Goal: Use online tool/utility: Utilize a website feature to perform a specific function

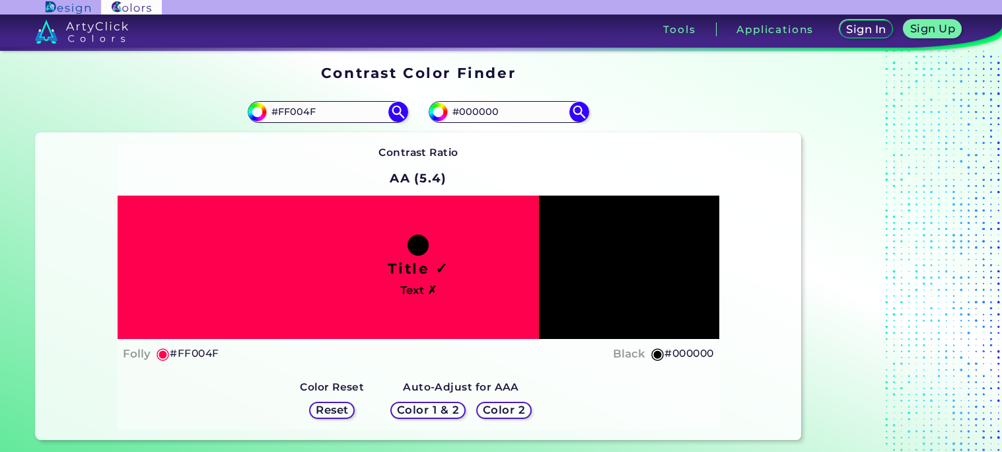
click at [305, 158] on div "Contrast Ratio AA (5.4) Title ✓ Text ✗ Folly ◉ #FF004F Black ◉" at bounding box center [418, 286] width 601 height 285
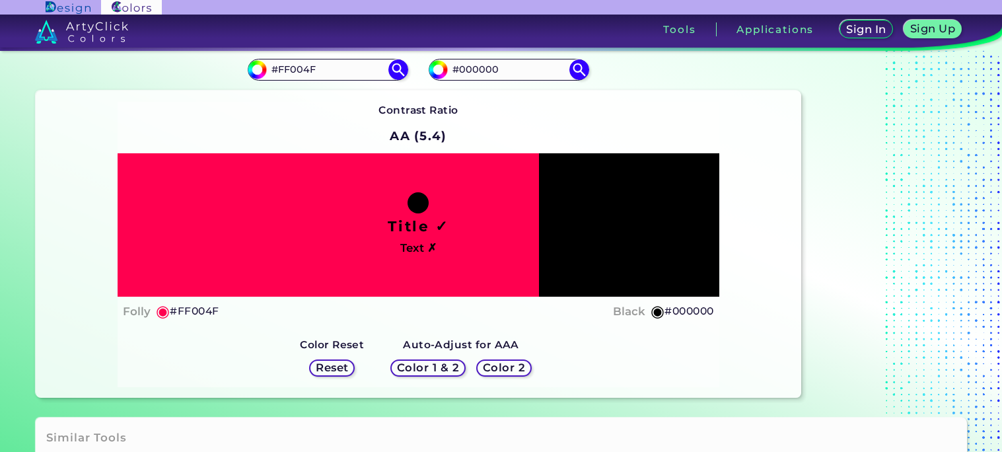
scroll to position [45, 0]
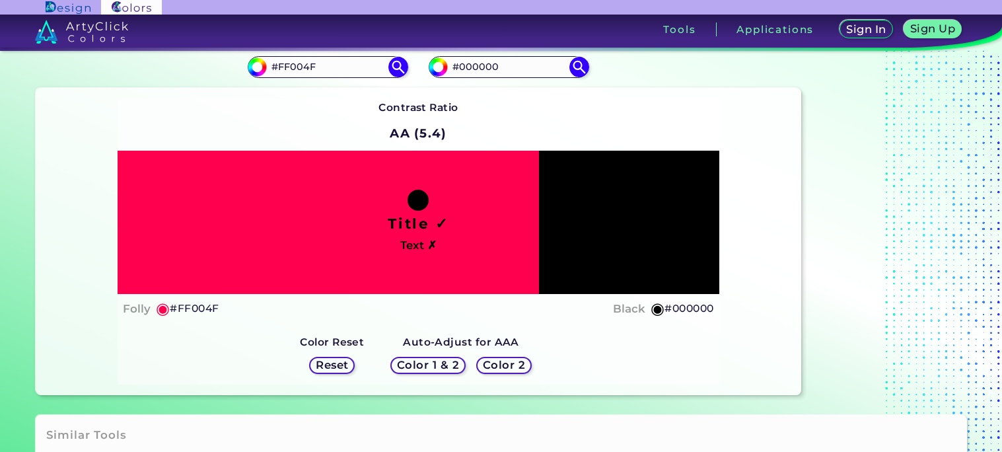
click at [408, 129] on h2 "AA (5.4)" at bounding box center [418, 133] width 69 height 29
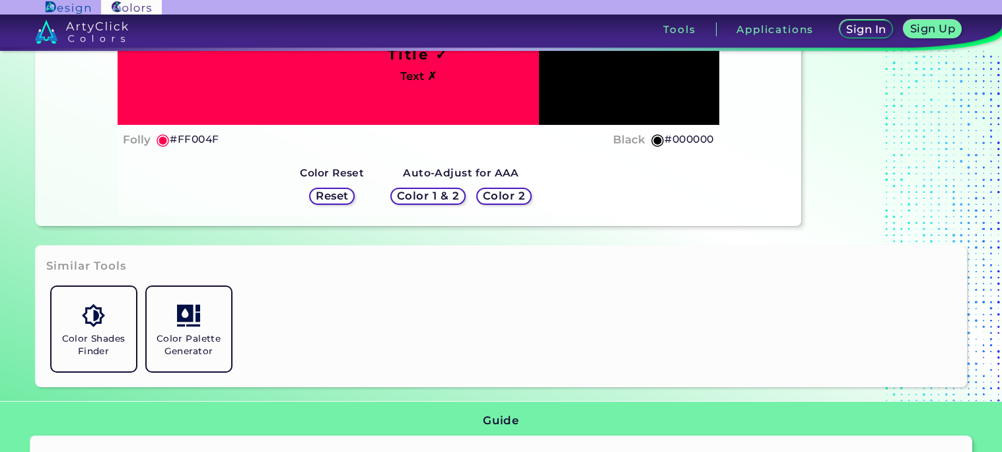
scroll to position [0, 0]
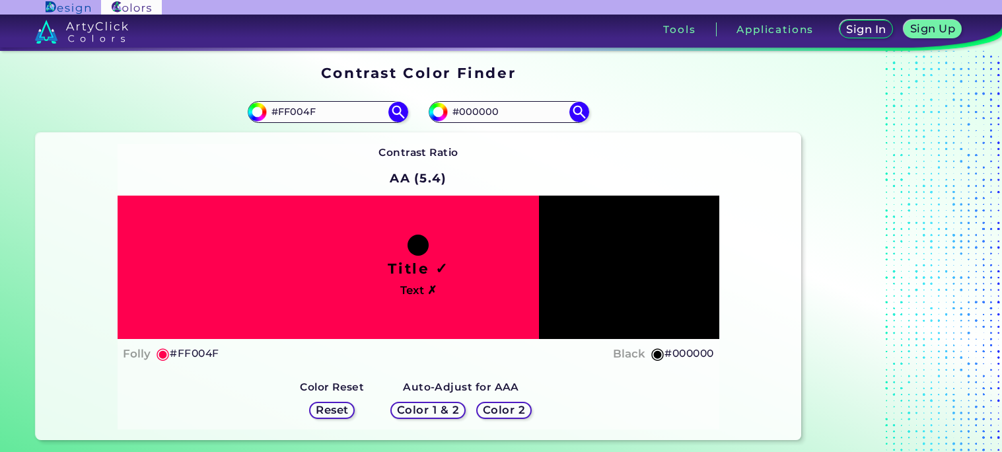
click at [641, 356] on h4 "Black" at bounding box center [629, 353] width 32 height 19
click at [515, 116] on input "#000000" at bounding box center [509, 112] width 123 height 18
type input "#ffffff"
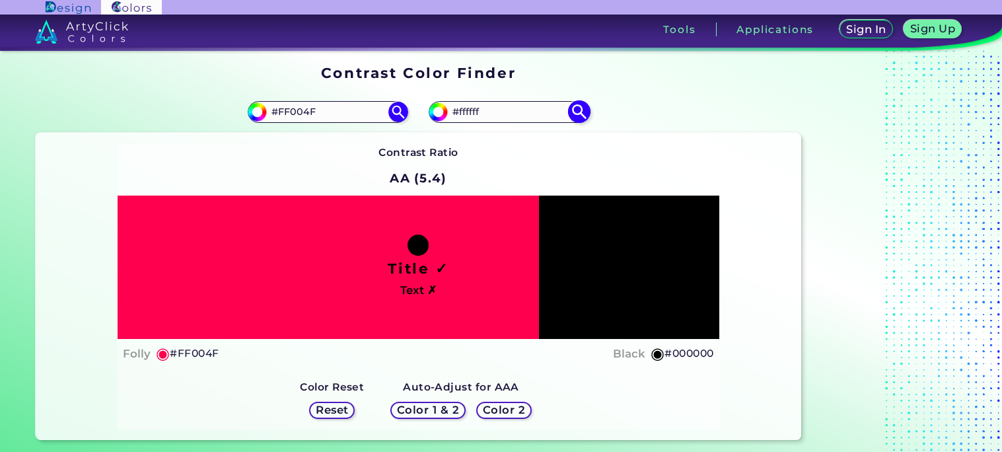
type input "#FFFFFF"
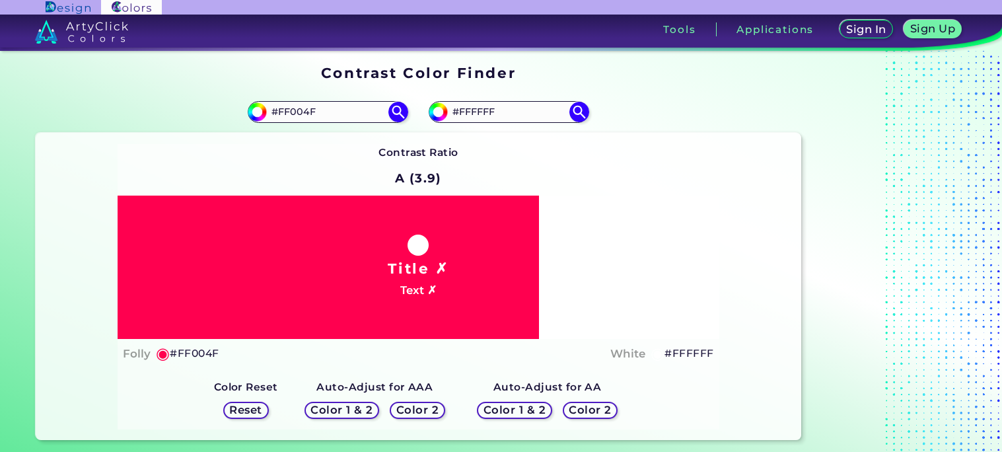
click at [458, 167] on div "Contrast Ratio A (3.9) Title ✗ Text ✗ Folly ◉ #FF004F White ◉" at bounding box center [418, 286] width 601 height 285
click at [489, 106] on input "#FFFFFF" at bounding box center [509, 112] width 123 height 18
click at [446, 114] on img at bounding box center [438, 112] width 20 height 20
click at [442, 110] on input "#ffffff" at bounding box center [436, 110] width 17 height 17
type input "#ecdfdf"
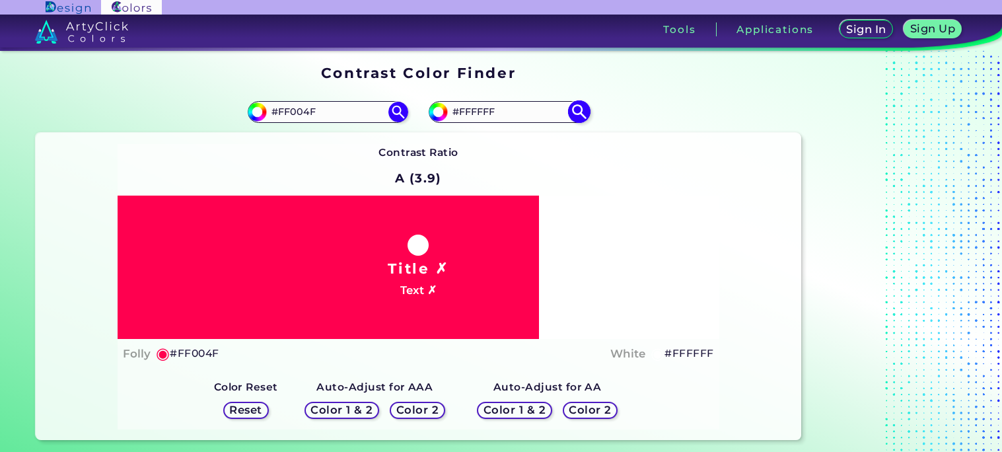
type input "#ECDFDF"
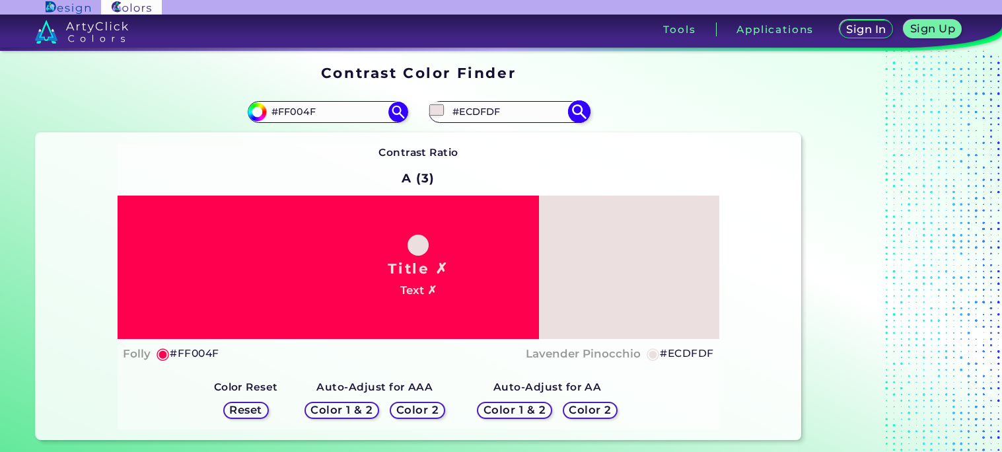
type input "#eadcdc"
type input "#EADCDC"
type input "#e5cdcd"
type input "#E5CDCD"
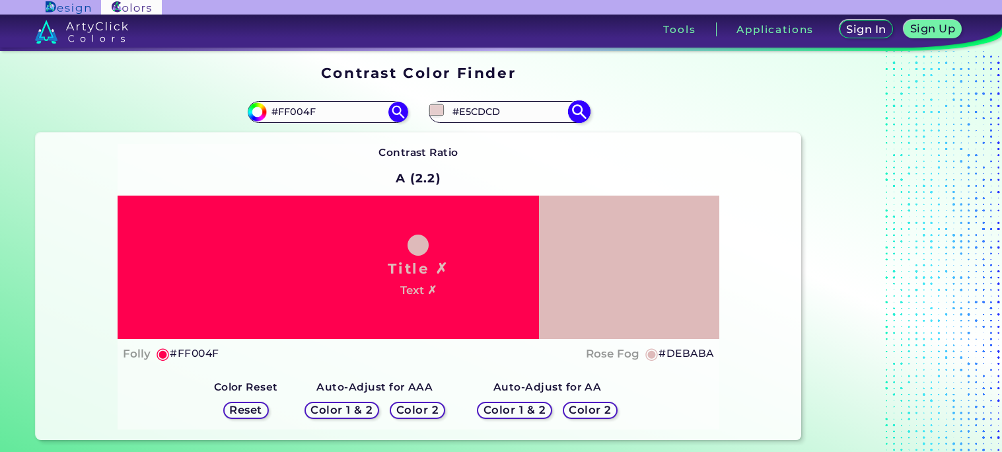
type input "#d8b6b6"
type input "#D8B6B6"
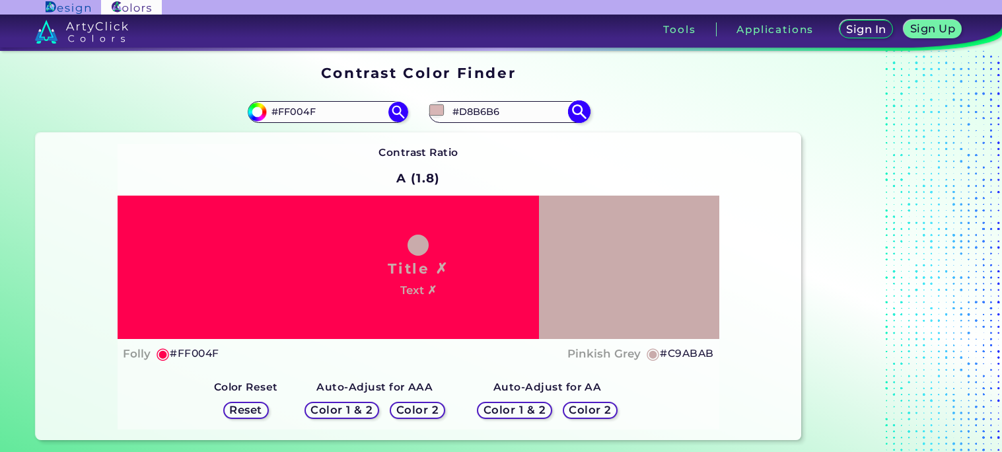
type input "#c9abab"
type input "#C9ABAB"
type input "#bba0a0"
type input "#BBA0A0"
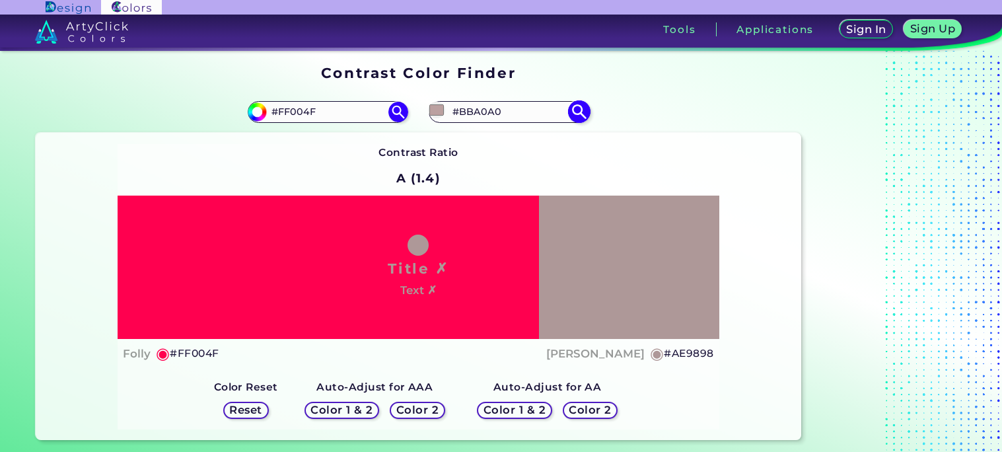
type input "#ae9898"
type input "#AE9898"
type input "#9a8989"
type input "#9A8989"
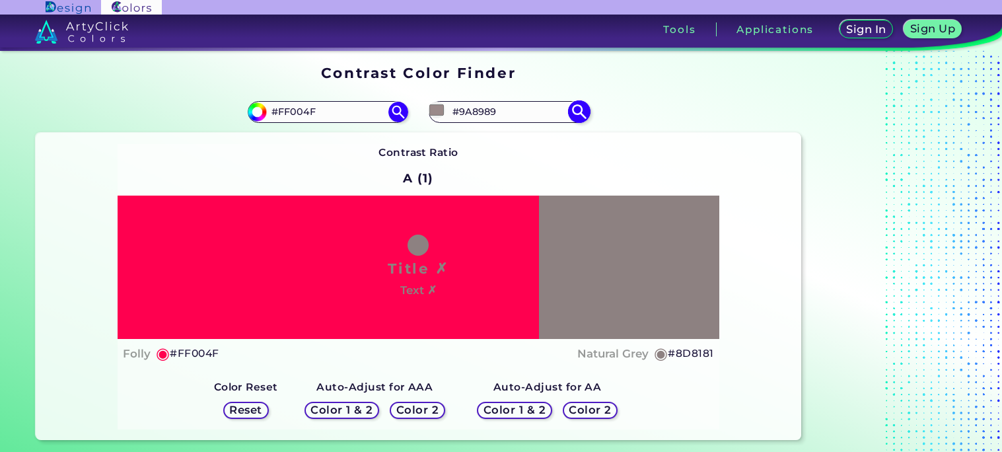
type input "#8d8181"
type input "#8D8181"
type input "#756c6c"
type input "#756C6C"
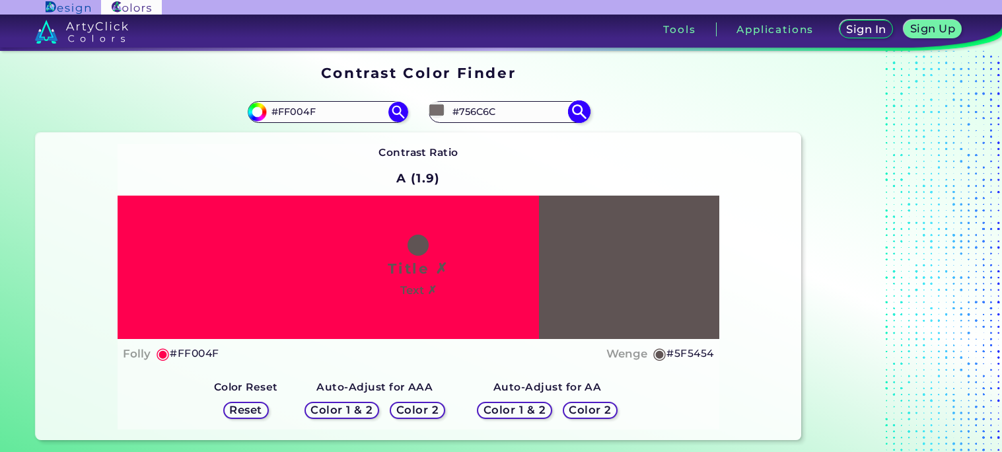
type input "#5f5454"
type input "#5F5454"
type input "#504949"
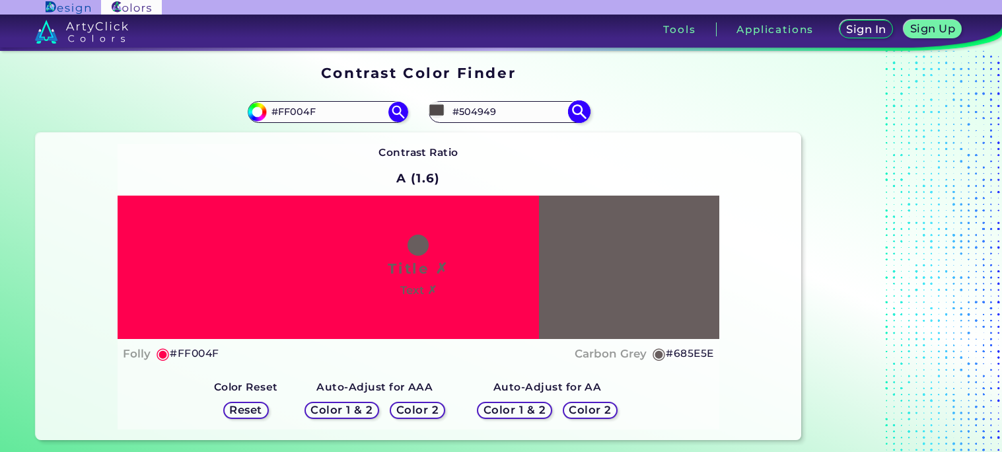
type input "#685e5e"
type input "#685E5E"
type input "#7a7171"
type input "#7A7171"
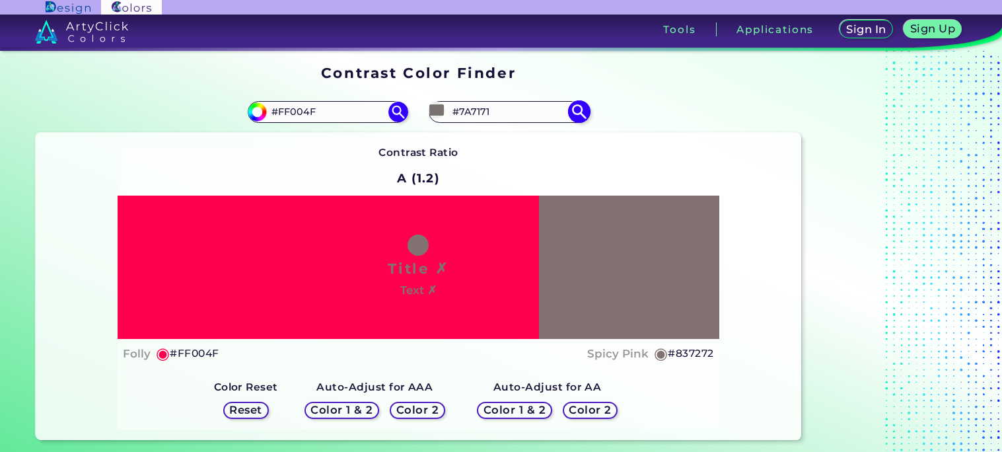
type input "#837272"
type input "#ae4c4c"
type input "#AE4C4C"
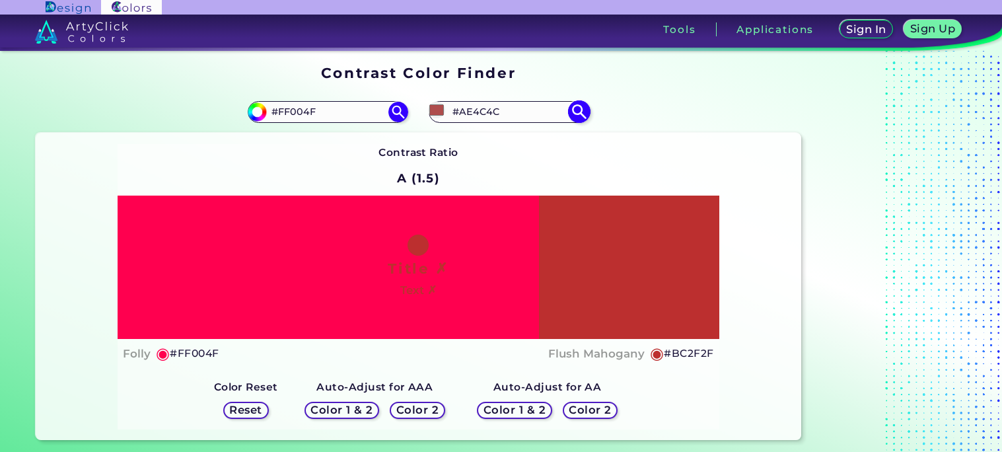
type input "#bc2f2f"
type input "#BC2F2F"
type input "#cc3333"
type input "#CC3333"
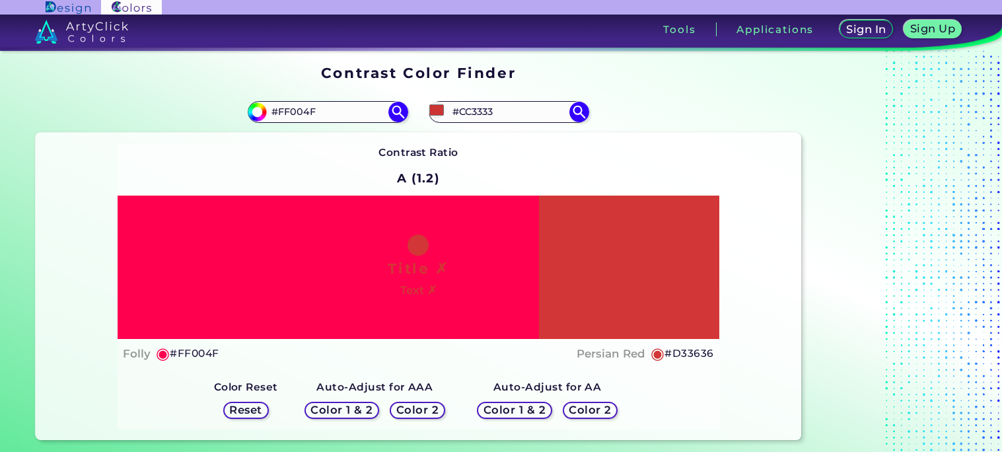
type input "#d33636"
type input "#D33636"
click at [616, 180] on div "Contrast Ratio A (1.2) Title ✗ Text ✗ Folly ◉ #FF004F Persian Red" at bounding box center [418, 286] width 601 height 285
click at [490, 110] on input "#D33636" at bounding box center [509, 112] width 123 height 18
click at [441, 110] on input "#d33636" at bounding box center [436, 110] width 17 height 17
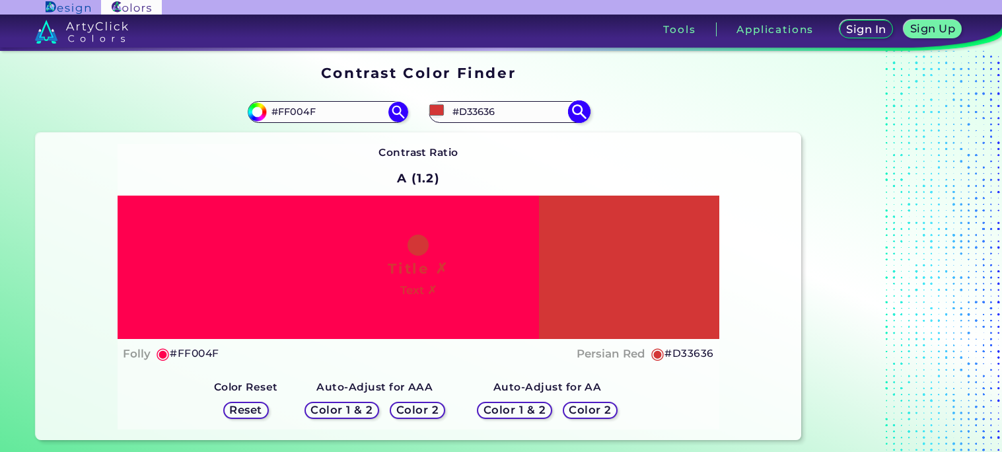
type input "#050505"
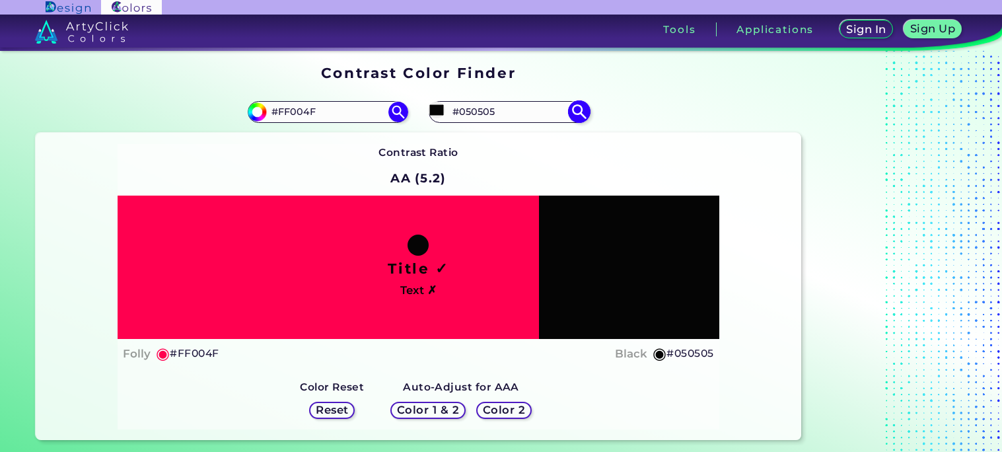
type input "#000000"
type input "#2fb65e"
type input "#2FB65E"
type input "#14db5a"
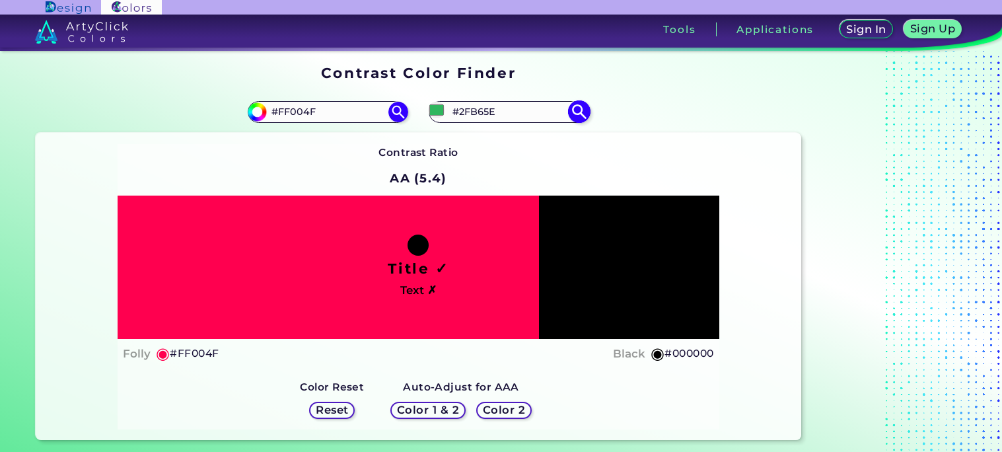
type input "#14DB5A"
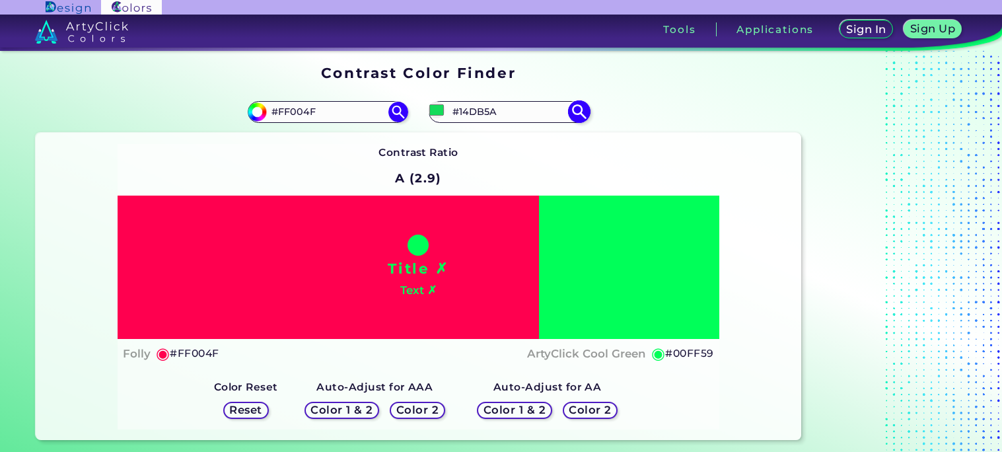
type input "#00ff59"
type input "#00FF59"
type input "#ff8800"
type input "#FF8800"
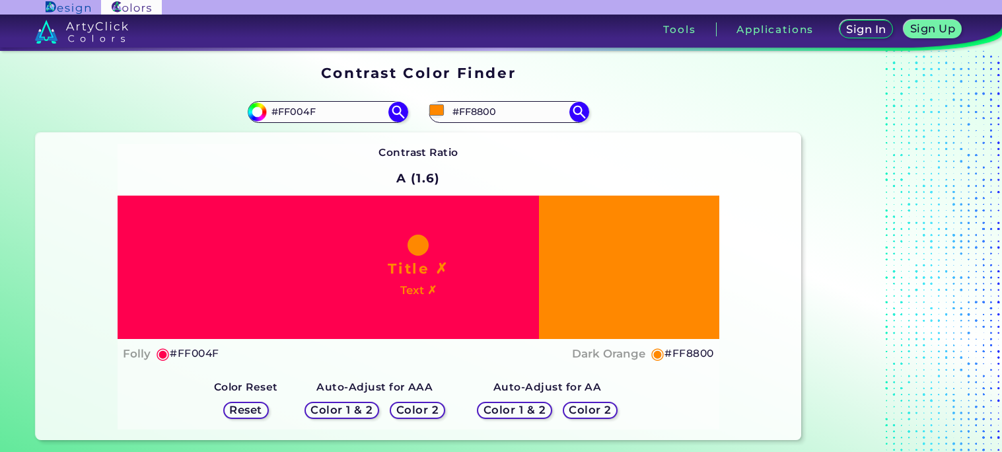
type input "#ff7b00"
type input "#FF7B00"
type input "#ff4000"
type input "#FF4000"
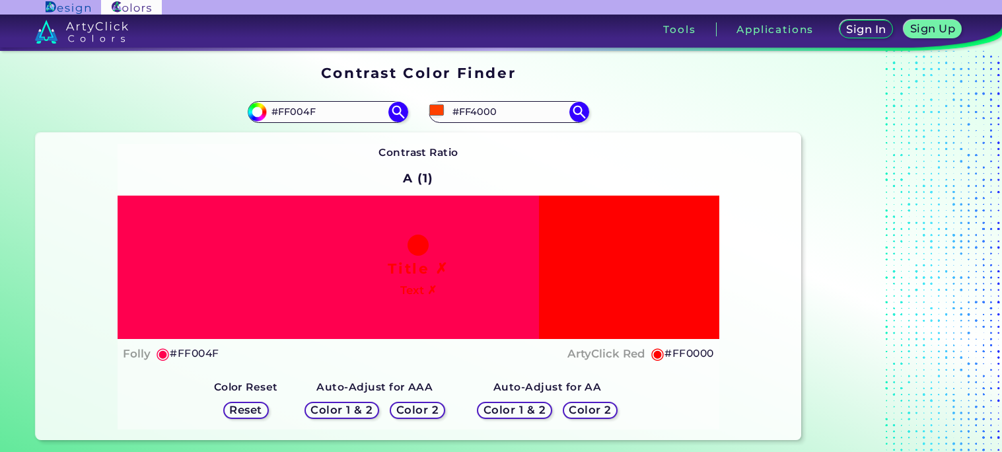
type input "#ff0000"
type input "#FF0000"
type input "#ff1900"
type input "#FF1900"
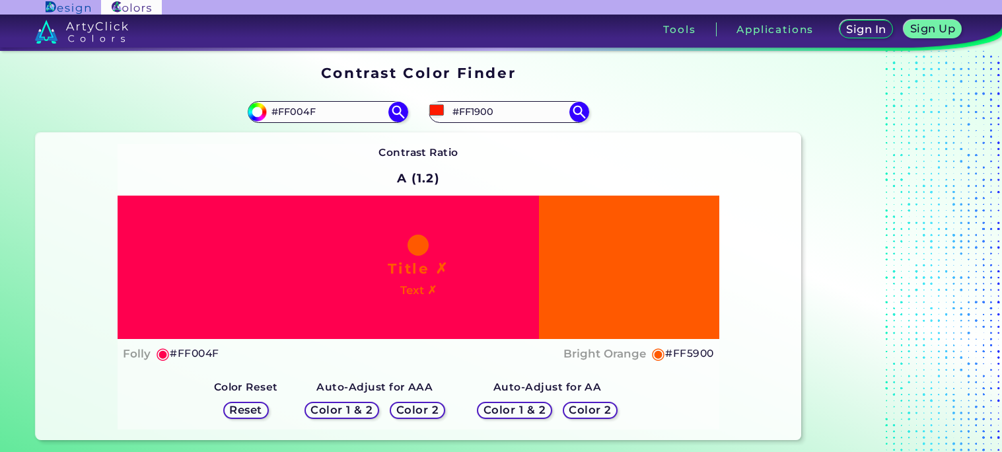
type input "#ff7300"
type input "#FF7300"
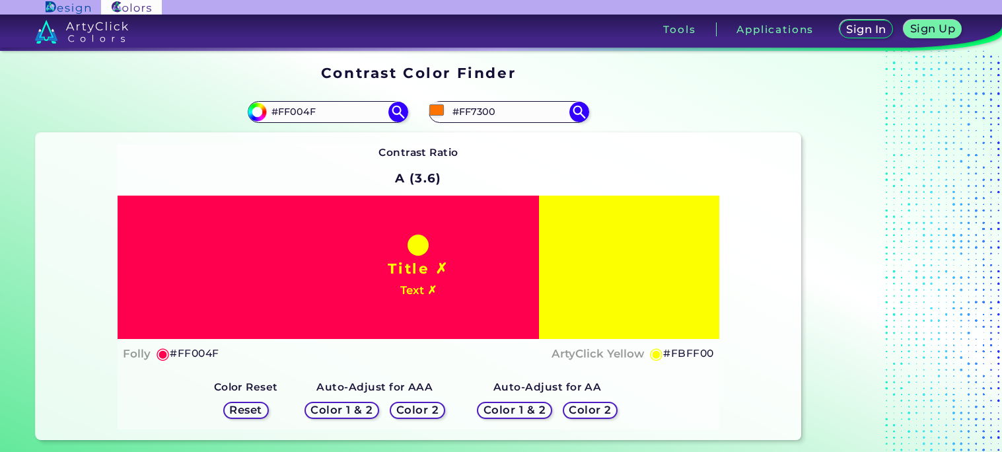
type input "#fbff00"
type input "#FBFF00"
type input "#a6ff00"
type input "#A6FF00"
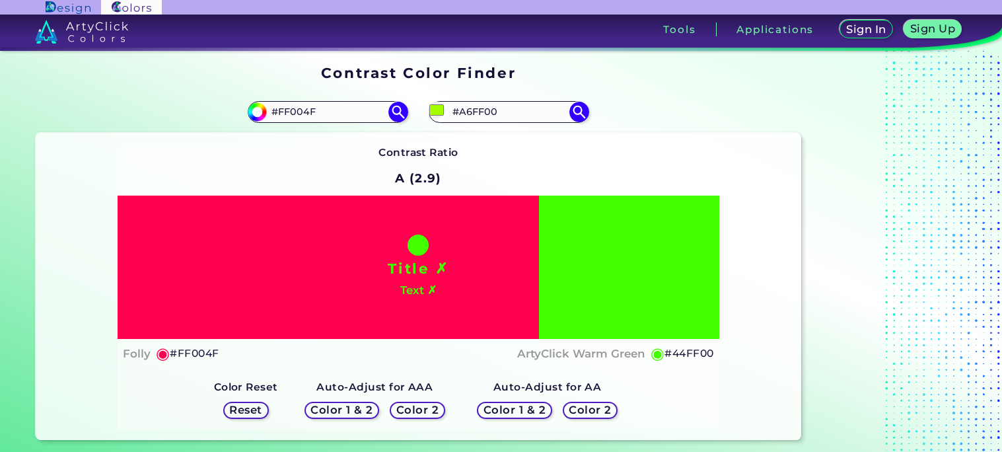
type input "#44ff00"
type input "#44FF00"
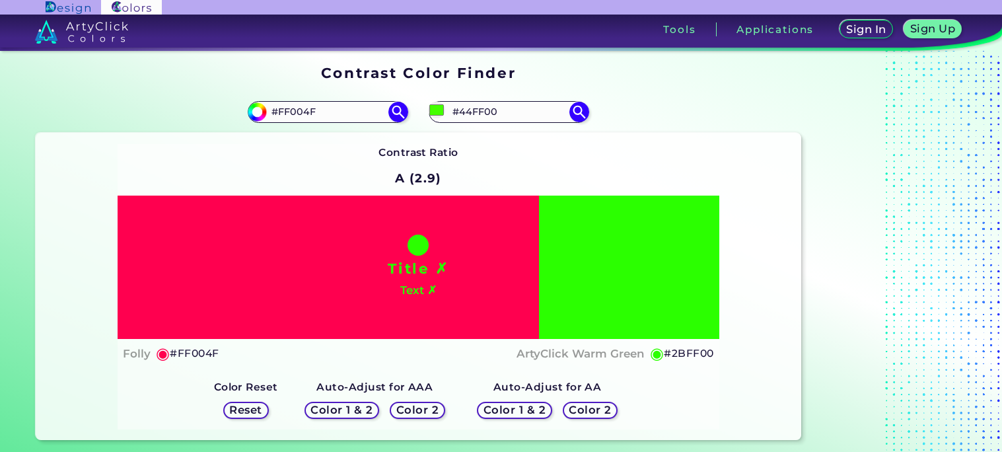
type input "#00ff11"
type input "#00FF11"
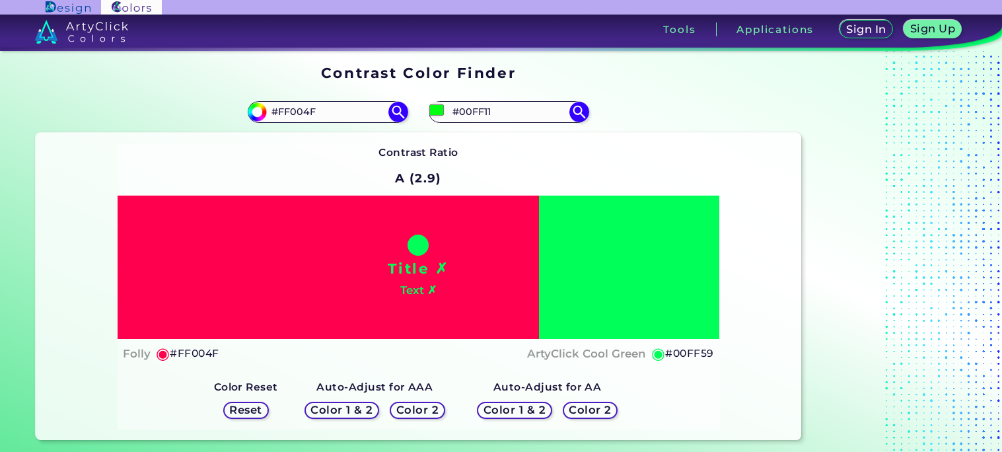
type input "#00ff59"
type input "#00FF59"
type input "#00ff91"
type input "#00FF91"
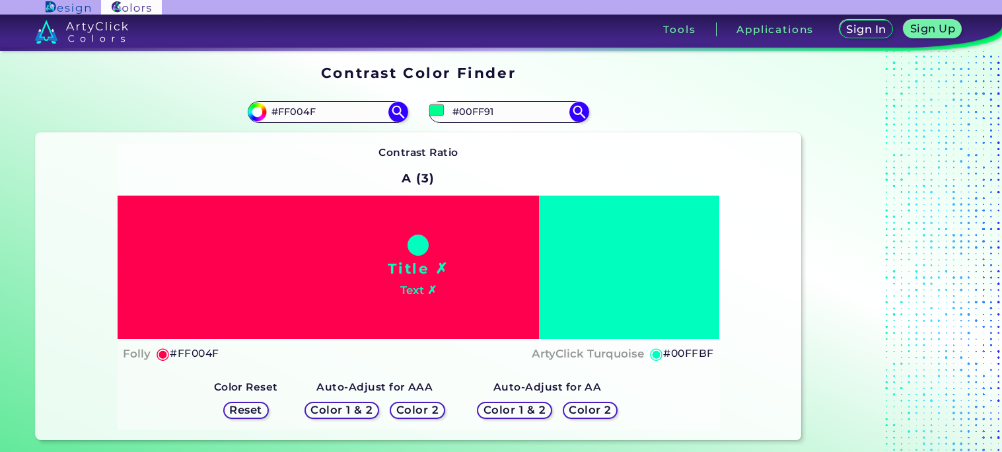
type input "#00ffbf"
type input "#00FFBF"
type input "#a600ff"
type input "#A600FF"
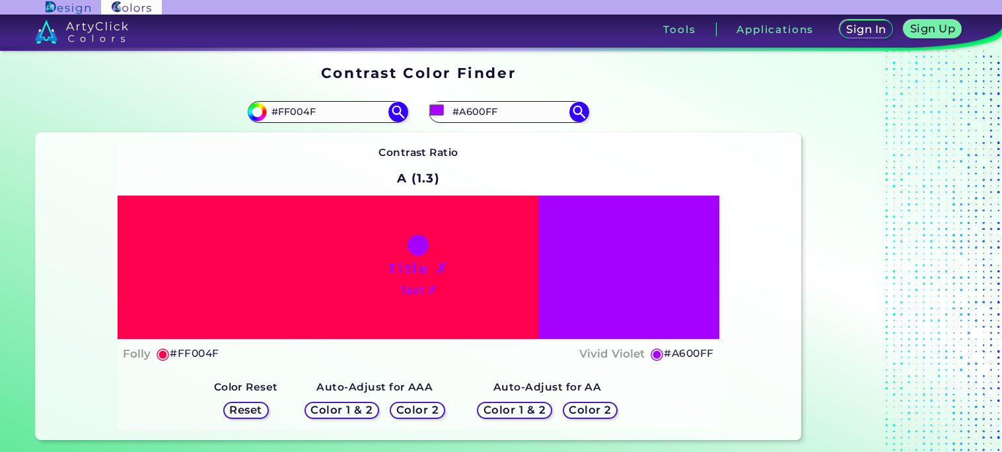
type input "#001eff"
type input "#001EFF"
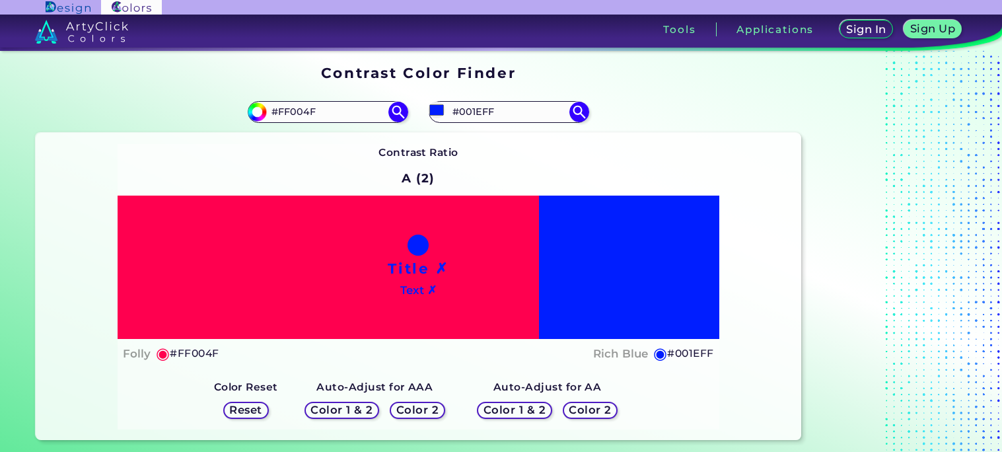
type input "#006eff"
type input "#006EFF"
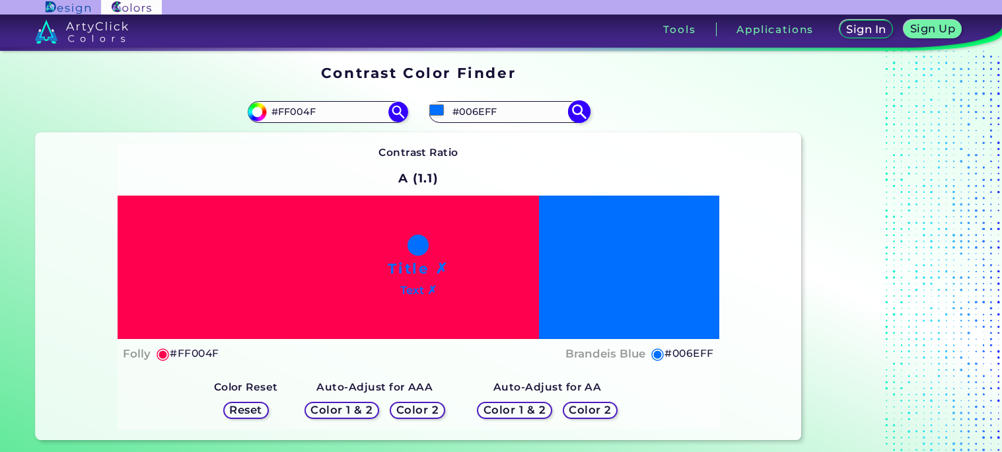
click at [439, 110] on input "#006eff" at bounding box center [436, 110] width 17 height 17
click at [439, 112] on input "#006eff" at bounding box center [436, 110] width 17 height 17
type input "#214d87"
type input "#214D87"
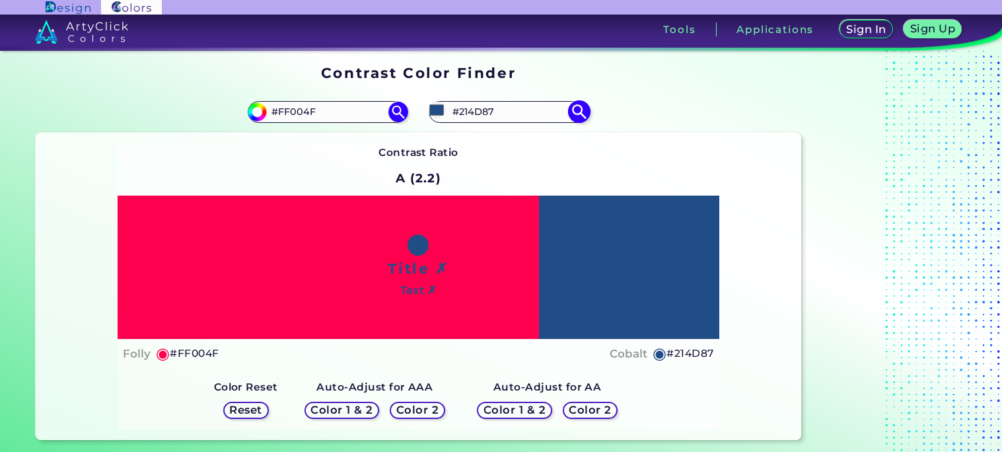
type input "#334761"
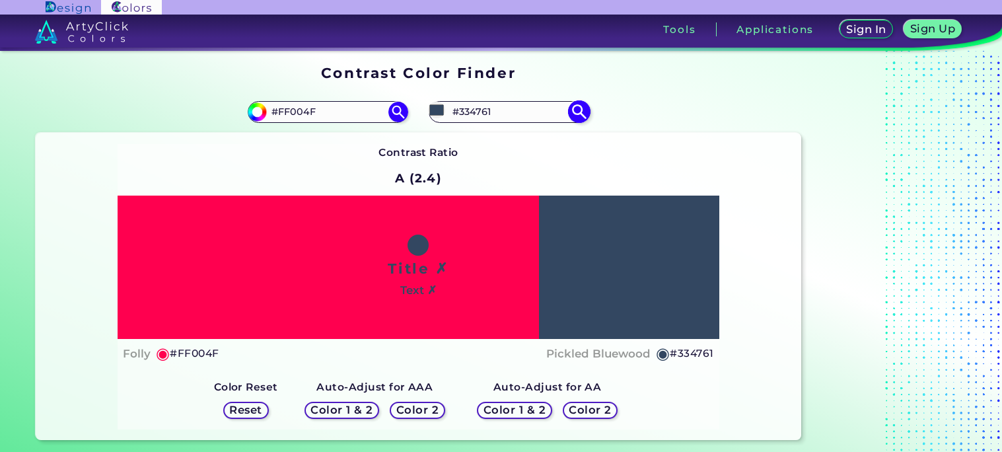
type input "#1a293c"
type input "#1A293C"
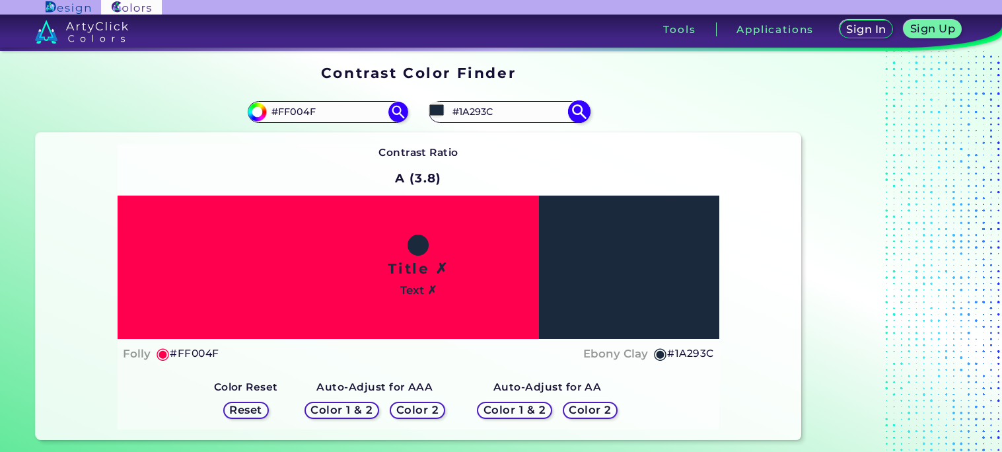
type input "#1a1e23"
type input "#1A1E23"
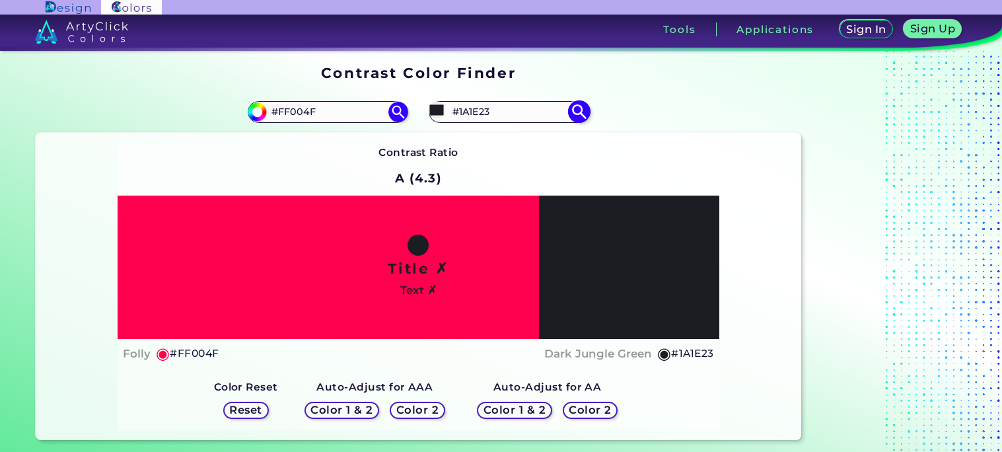
type input "#181b21"
type input "#181B21"
type input "#000000"
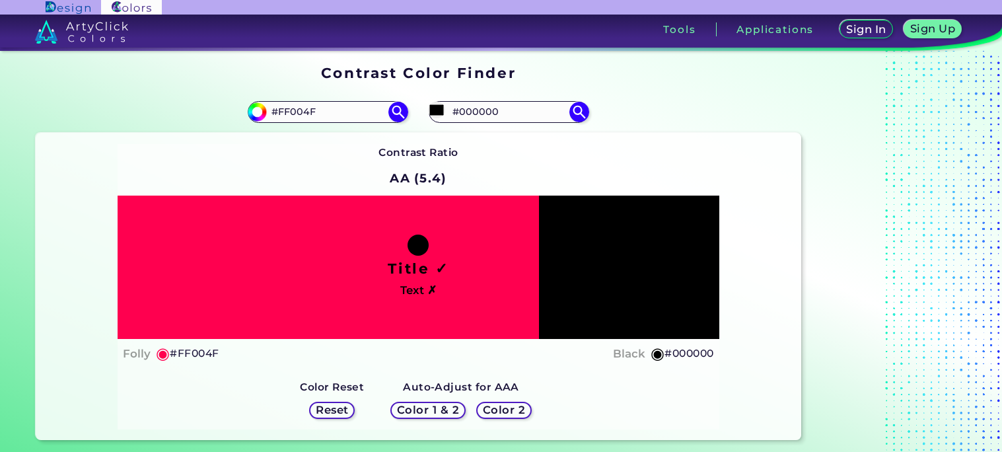
click at [685, 171] on div "Contrast Ratio AA (5.4) Title ✓ Text ✗ Folly ◉ #FF004F Black ◉" at bounding box center [418, 286] width 601 height 285
type input "#000000"
